Goal: Task Accomplishment & Management: Use online tool/utility

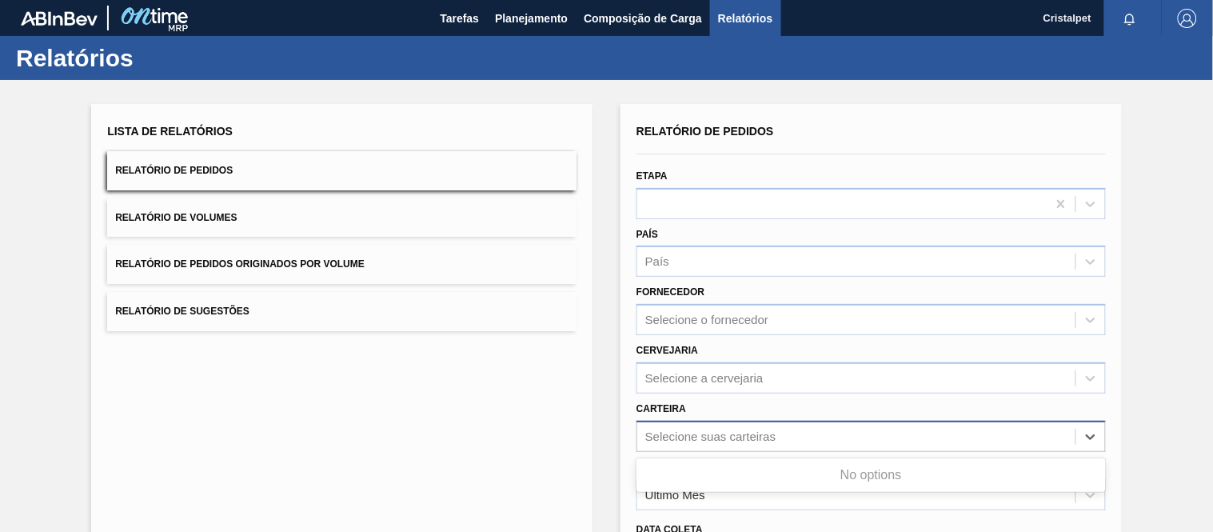
click at [707, 429] on div "Selecione suas carteiras" at bounding box center [710, 436] width 130 height 14
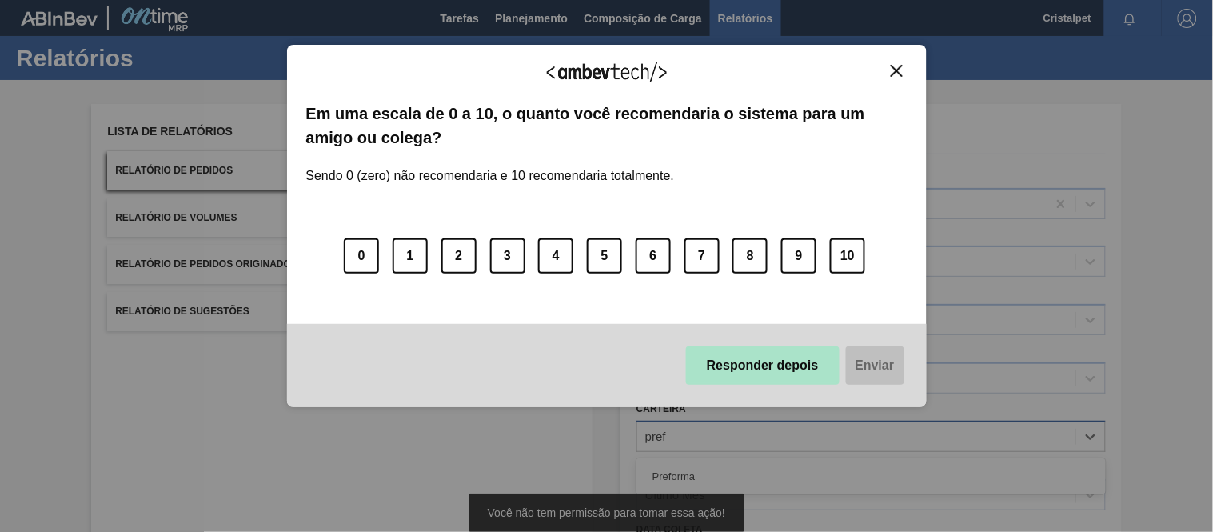
type input "pref"
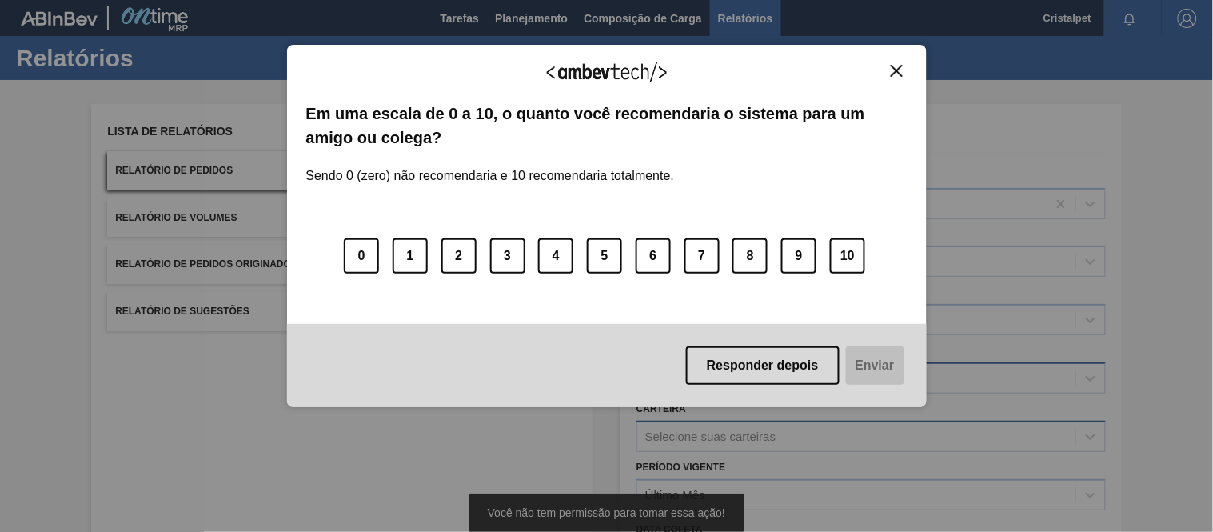
drag, startPoint x: 815, startPoint y: 358, endPoint x: 818, endPoint y: 382, distance: 24.1
click at [814, 358] on button "Responder depois" at bounding box center [762, 365] width 153 height 38
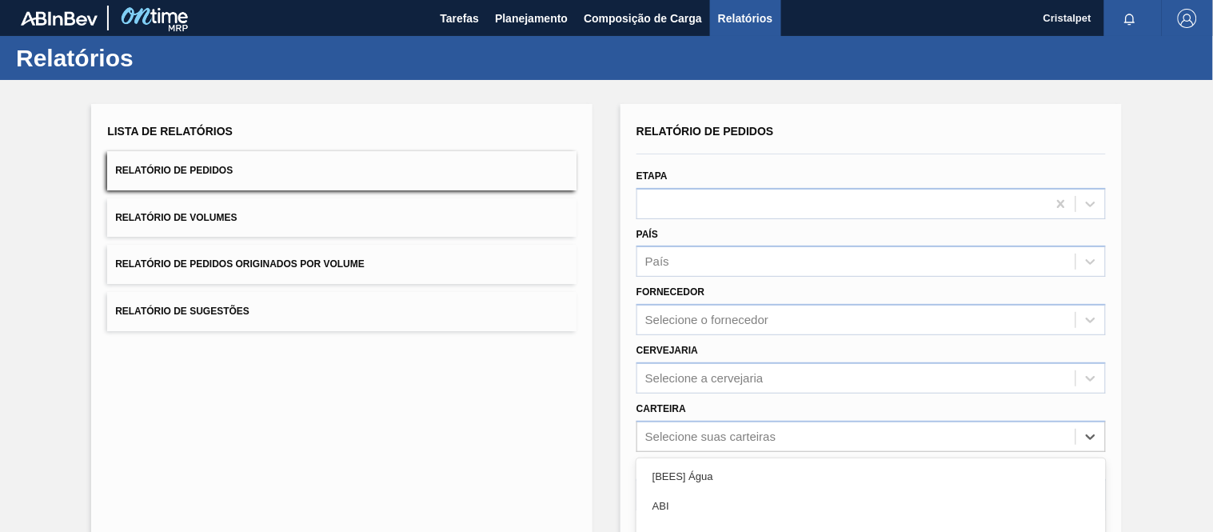
scroll to position [169, 0]
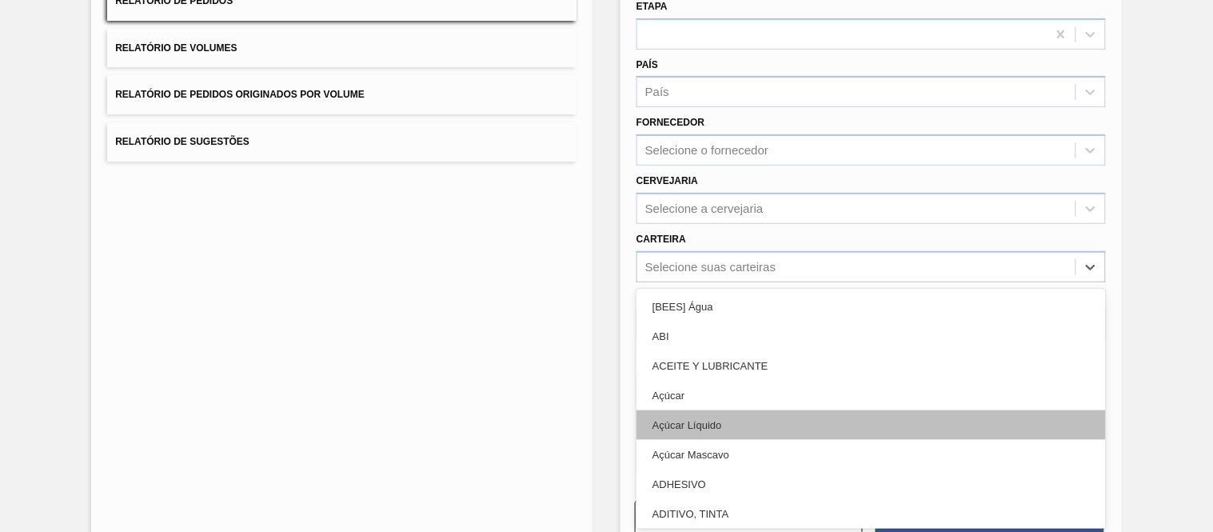
click at [709, 282] on div "option [BEES] Água focused, 1 of 101. 101 results available. Use Up and Down to…" at bounding box center [870, 266] width 469 height 31
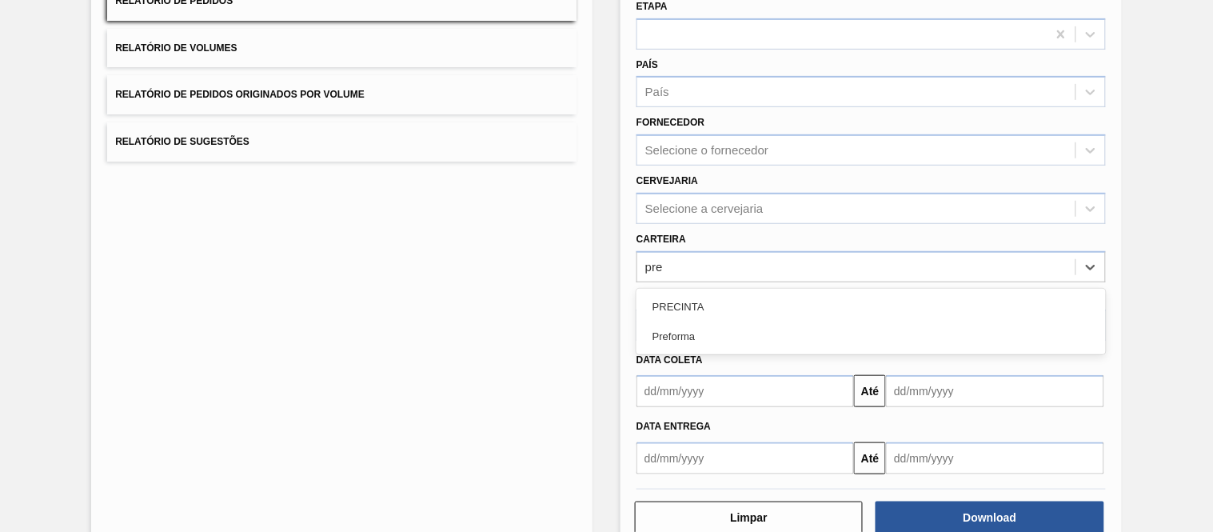
type input "pref"
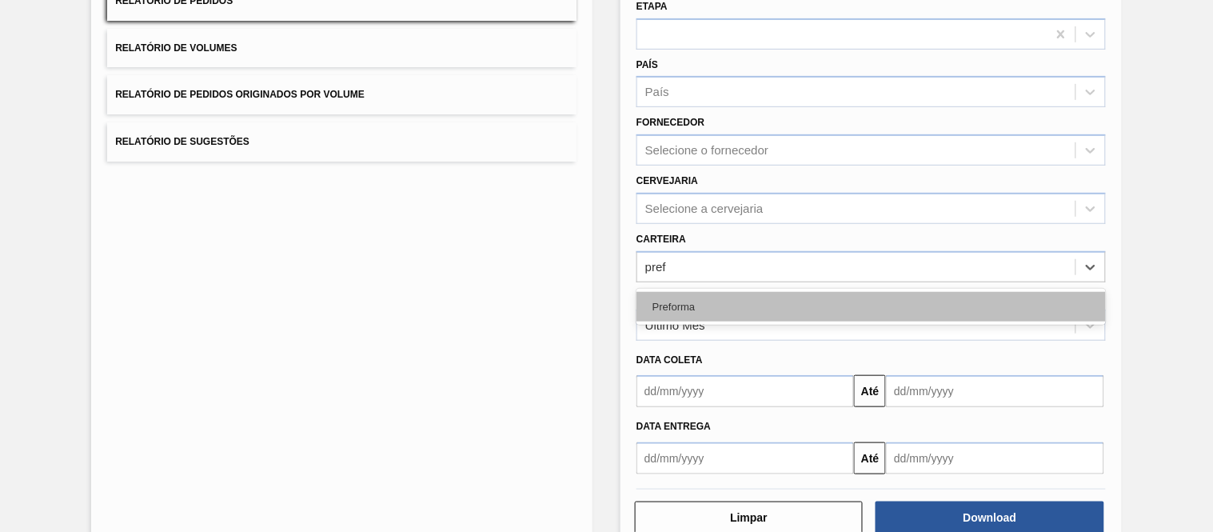
click at [691, 301] on div "Preforma" at bounding box center [870, 307] width 469 height 30
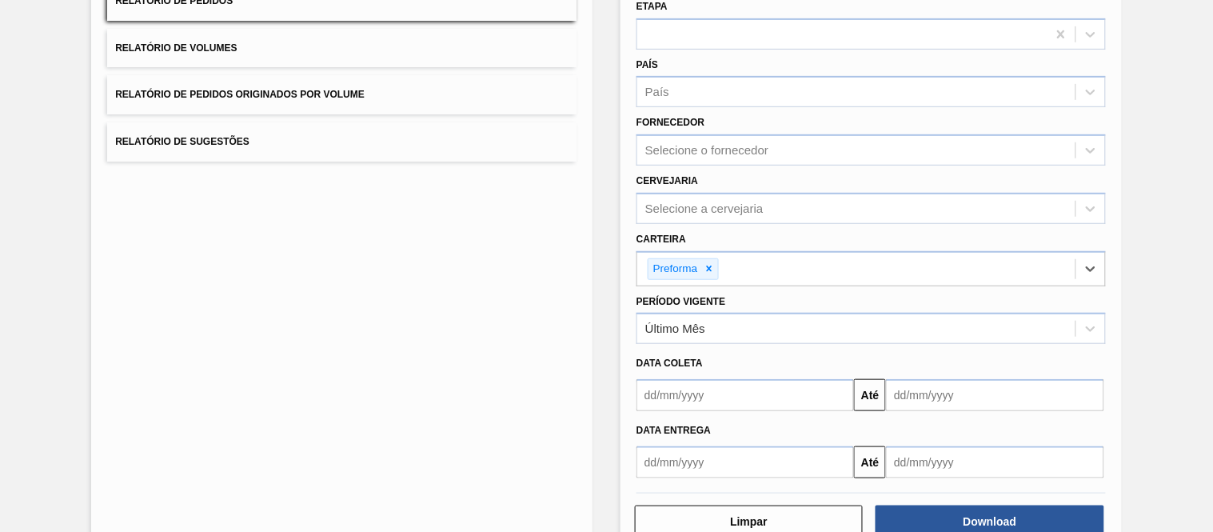
click at [675, 400] on input "text" at bounding box center [744, 395] width 217 height 32
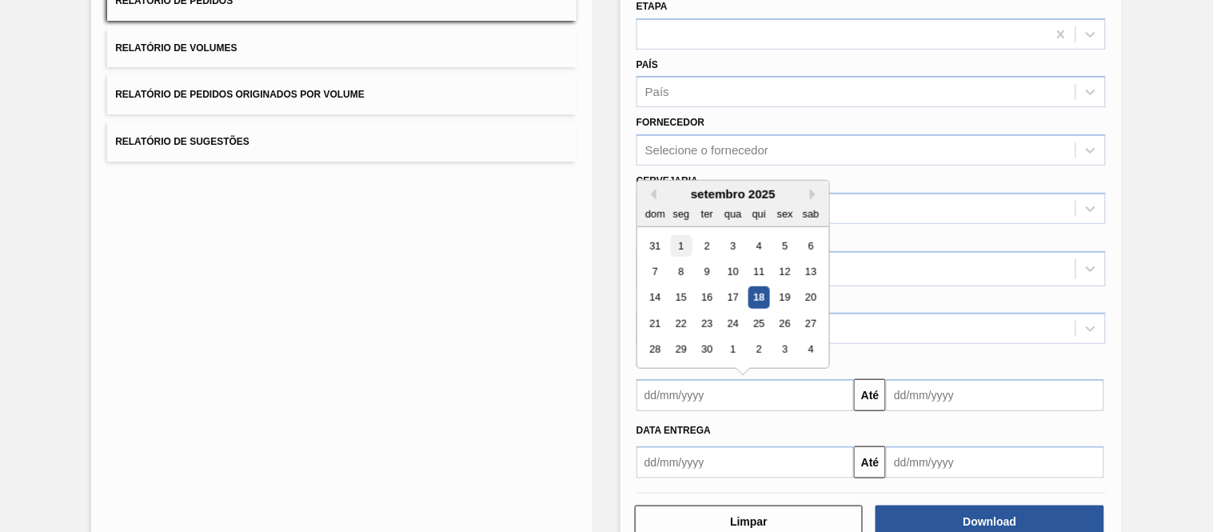
click at [677, 246] on div "1" at bounding box center [682, 246] width 22 height 22
type input "[DATE]"
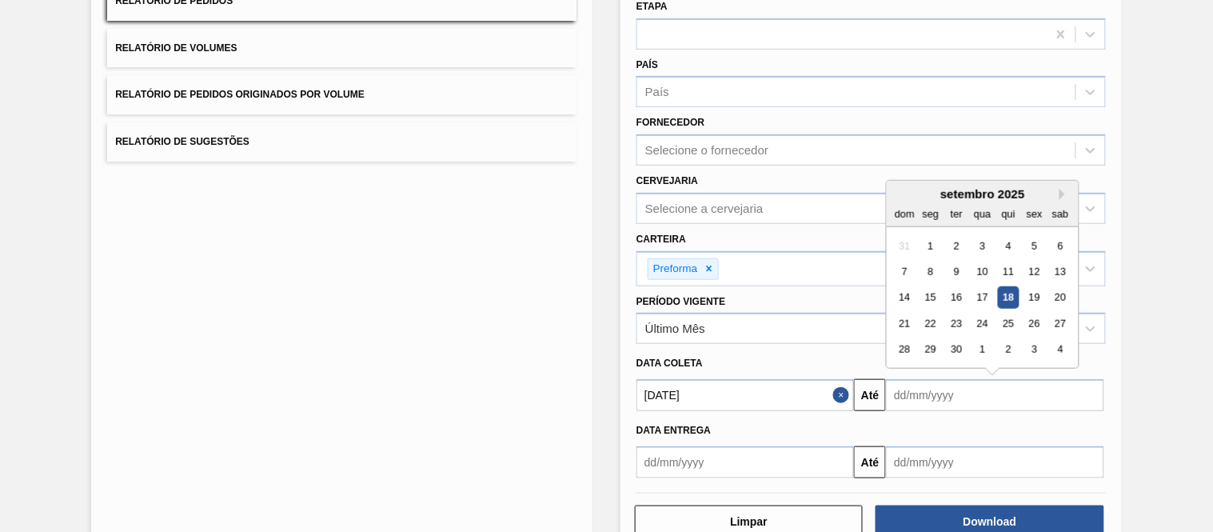
click at [913, 392] on input "text" at bounding box center [994, 395] width 217 height 32
click at [960, 350] on div "30" at bounding box center [957, 350] width 22 height 22
type input "[DATE]"
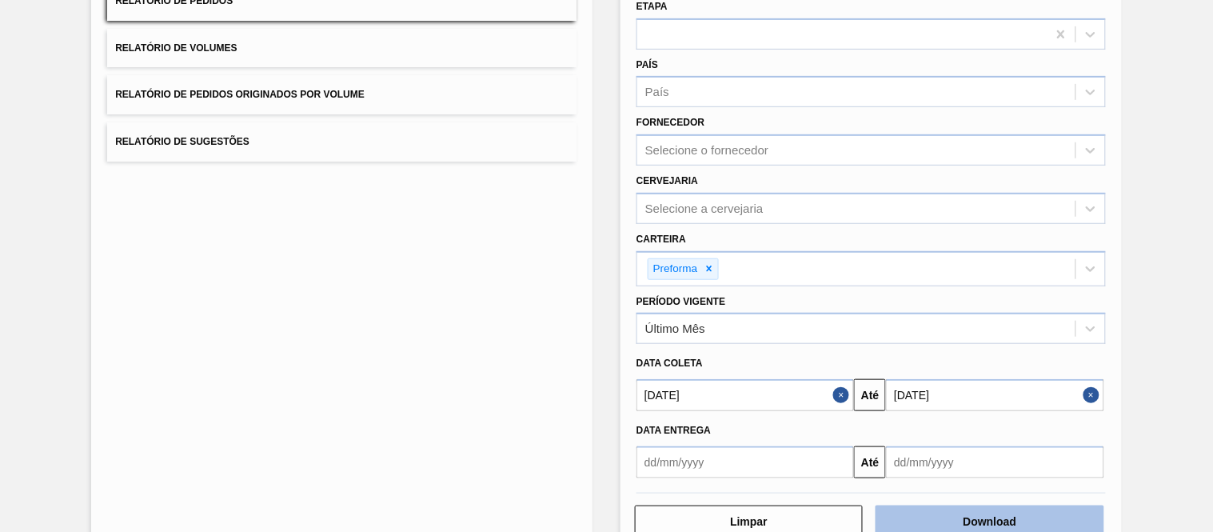
click at [1001, 520] on button "Download" at bounding box center [989, 521] width 228 height 32
